Goal: Subscribe to service/newsletter

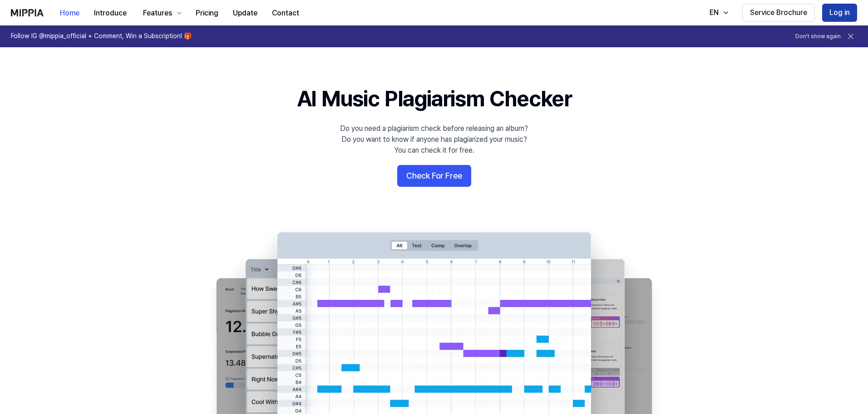
click at [850, 14] on button "Log in" at bounding box center [839, 13] width 35 height 18
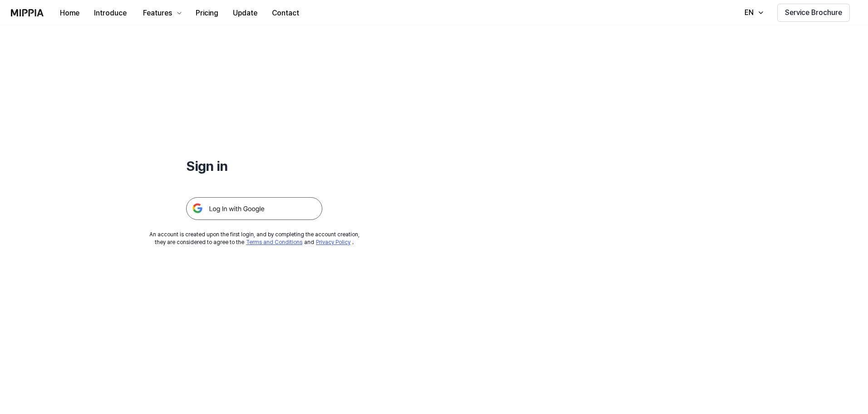
click at [237, 197] on div at bounding box center [254, 197] width 136 height 44
click at [239, 200] on img at bounding box center [254, 208] width 136 height 23
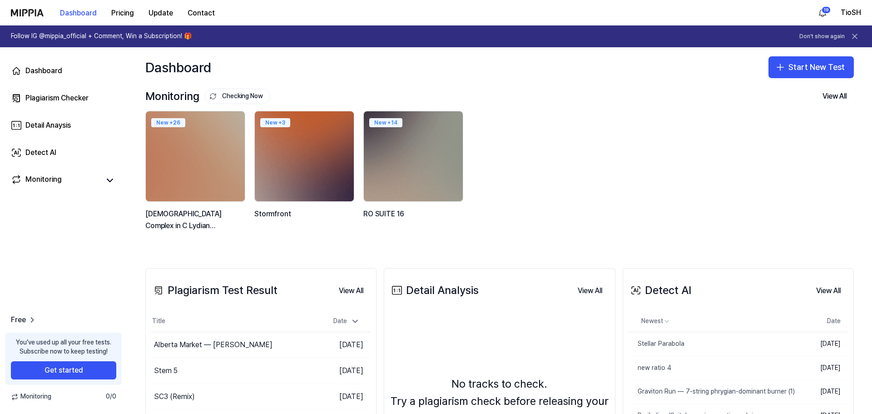
click at [715, 153] on div "New + 26 God Complex in C Lydian Augmented New + 3 Stormfront New + 14 RO SUITE…" at bounding box center [492, 176] width 708 height 130
click at [72, 365] on button "Get started" at bounding box center [63, 370] width 105 height 18
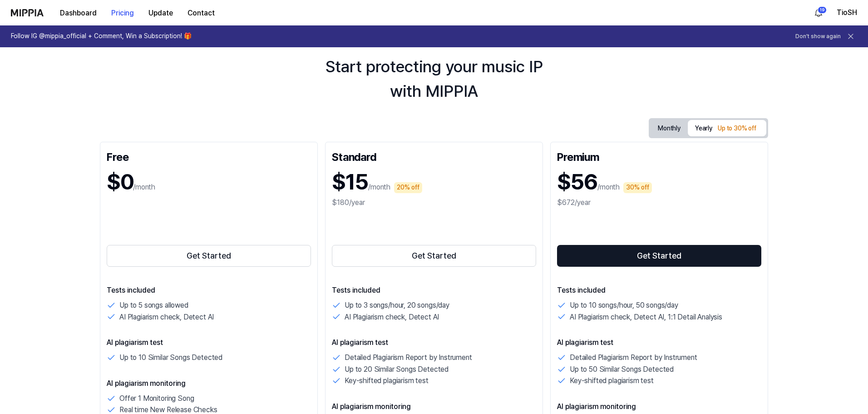
scroll to position [45, 0]
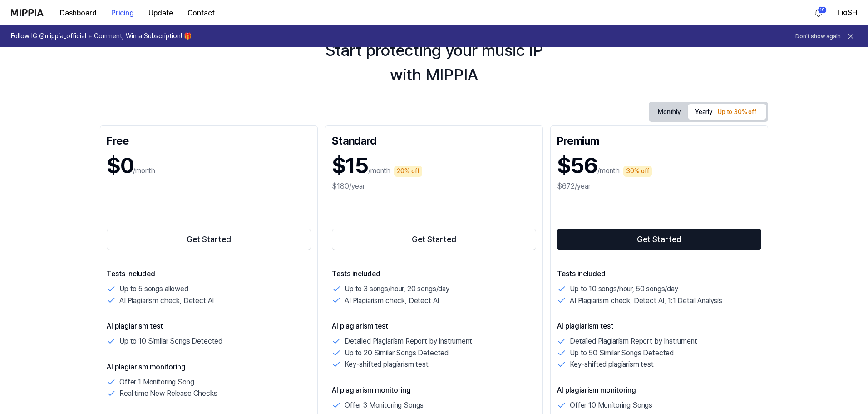
click at [467, 172] on div "$15 /month 20% off" at bounding box center [434, 165] width 204 height 30
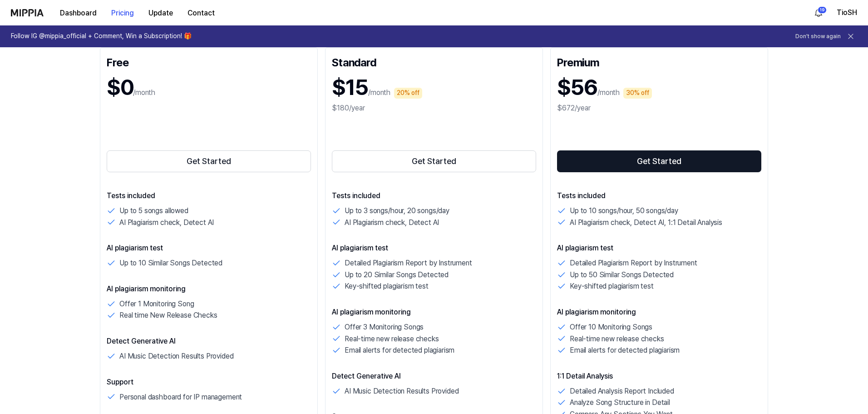
scroll to position [136, 0]
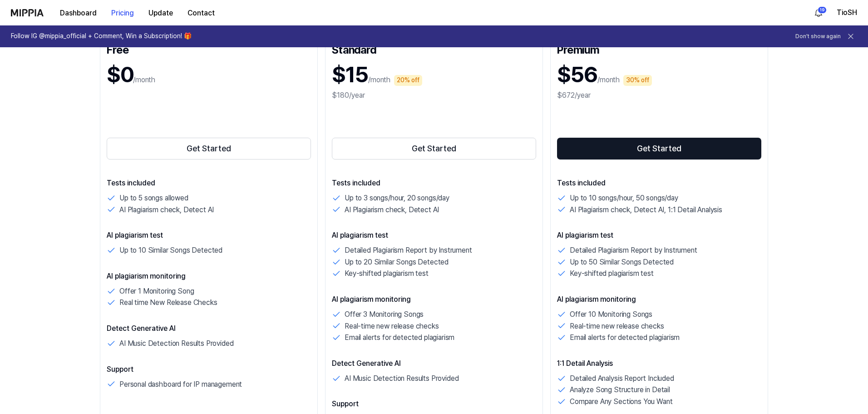
click at [502, 198] on div "Up to 3 songs/hour, 20 songs/day" at bounding box center [434, 198] width 204 height 12
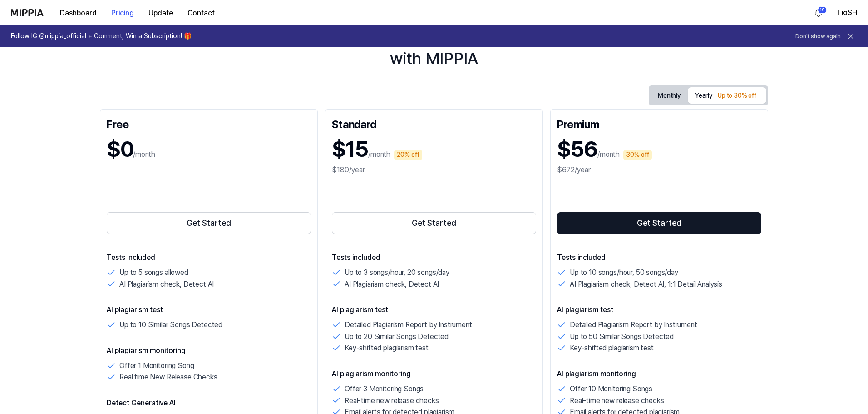
scroll to position [45, 0]
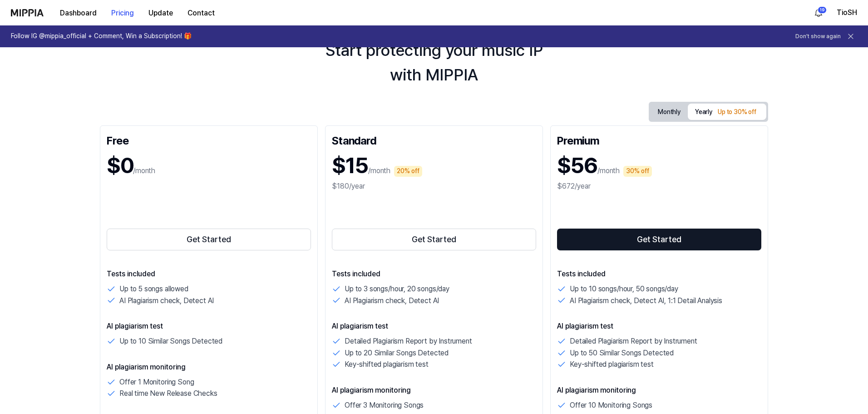
click at [510, 200] on div "Get Started" at bounding box center [434, 223] width 204 height 58
click at [500, 183] on div "$180/year" at bounding box center [434, 186] width 204 height 11
click at [421, 157] on div "$15 /month 20% off" at bounding box center [434, 165] width 204 height 30
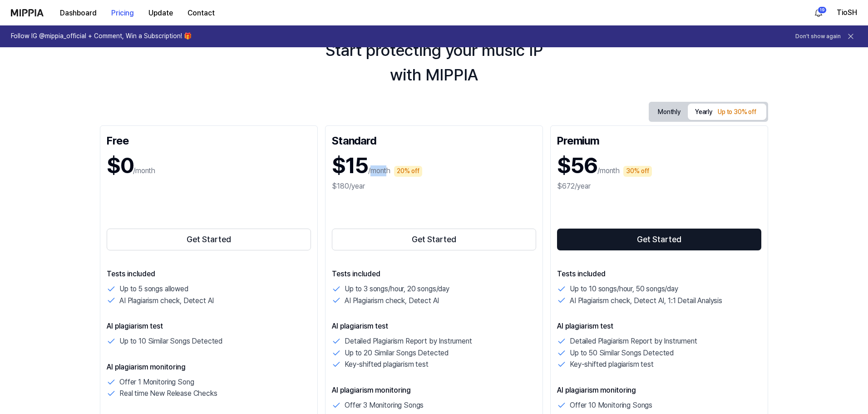
drag, startPoint x: 371, startPoint y: 168, endPoint x: 388, endPoint y: 168, distance: 16.8
click at [388, 168] on p "/month" at bounding box center [379, 170] width 22 height 11
click at [400, 178] on div "$15 /month 20% off" at bounding box center [434, 165] width 204 height 30
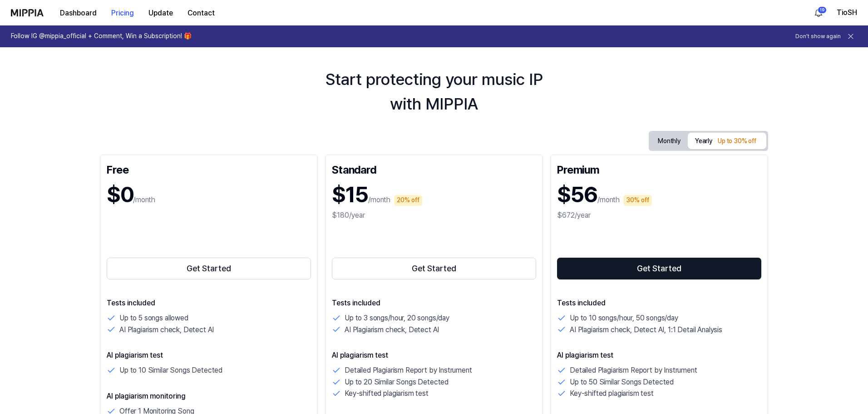
scroll to position [0, 0]
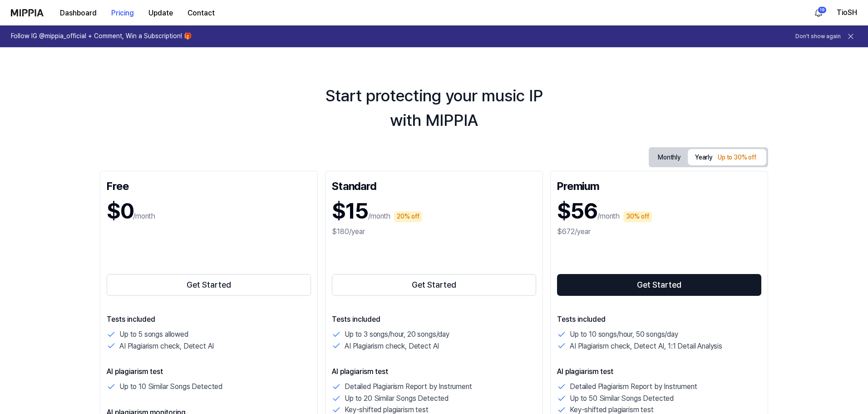
click at [429, 198] on div "$15 /month 20% off" at bounding box center [434, 211] width 204 height 30
click at [709, 157] on button "Yearly Up to 30% off" at bounding box center [727, 157] width 79 height 16
click at [658, 158] on button "Monthly" at bounding box center [669, 157] width 37 height 14
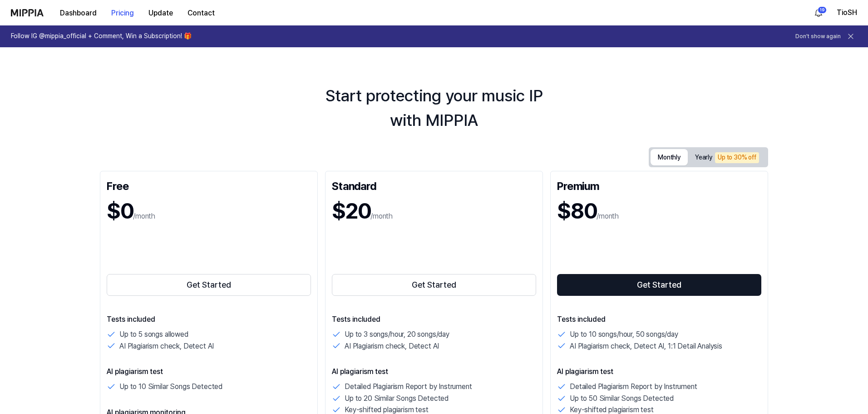
click at [737, 158] on div "Up to 30% off" at bounding box center [737, 157] width 44 height 11
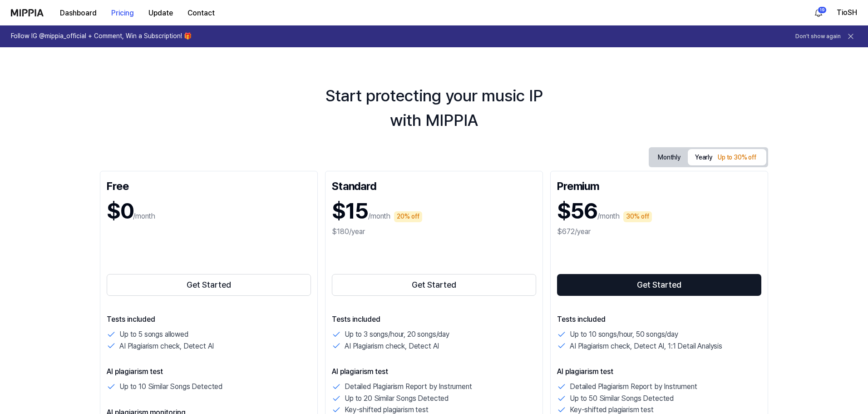
click at [547, 139] on div "Start protecting your music IP with MIPPIA Monthly Yearly Up to 30% off Free $0…" at bounding box center [434, 241] width 868 height 388
